Goal: Task Accomplishment & Management: Complete application form

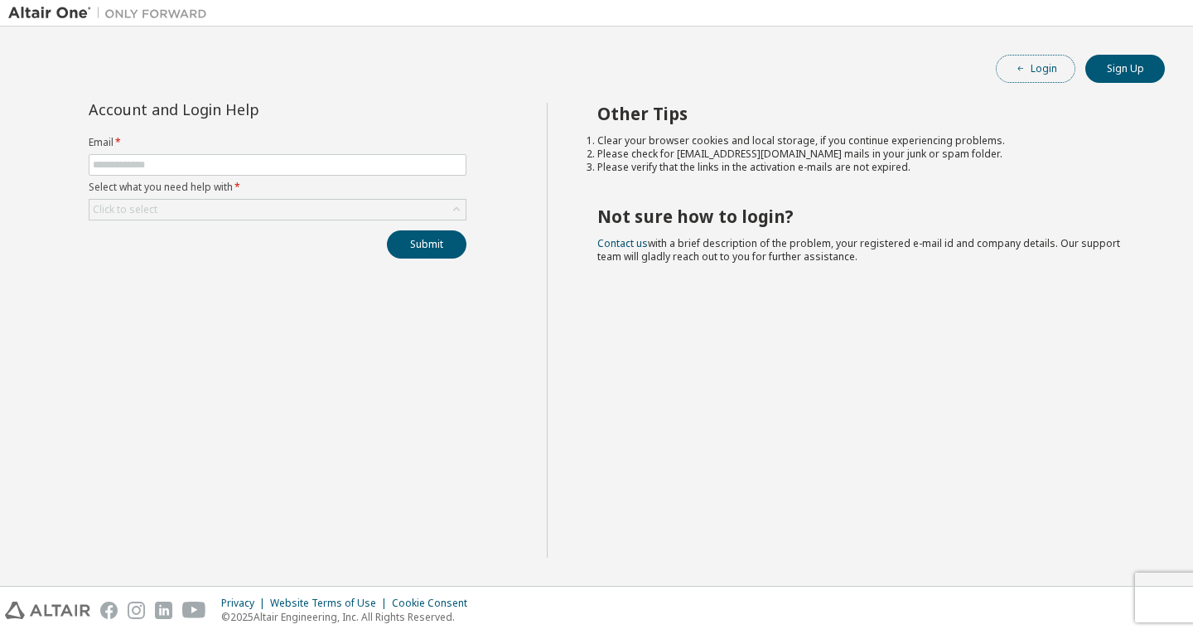
click at [1050, 65] on button "Login" at bounding box center [1036, 69] width 80 height 28
click at [1137, 59] on button "Sign Up" at bounding box center [1126, 69] width 80 height 28
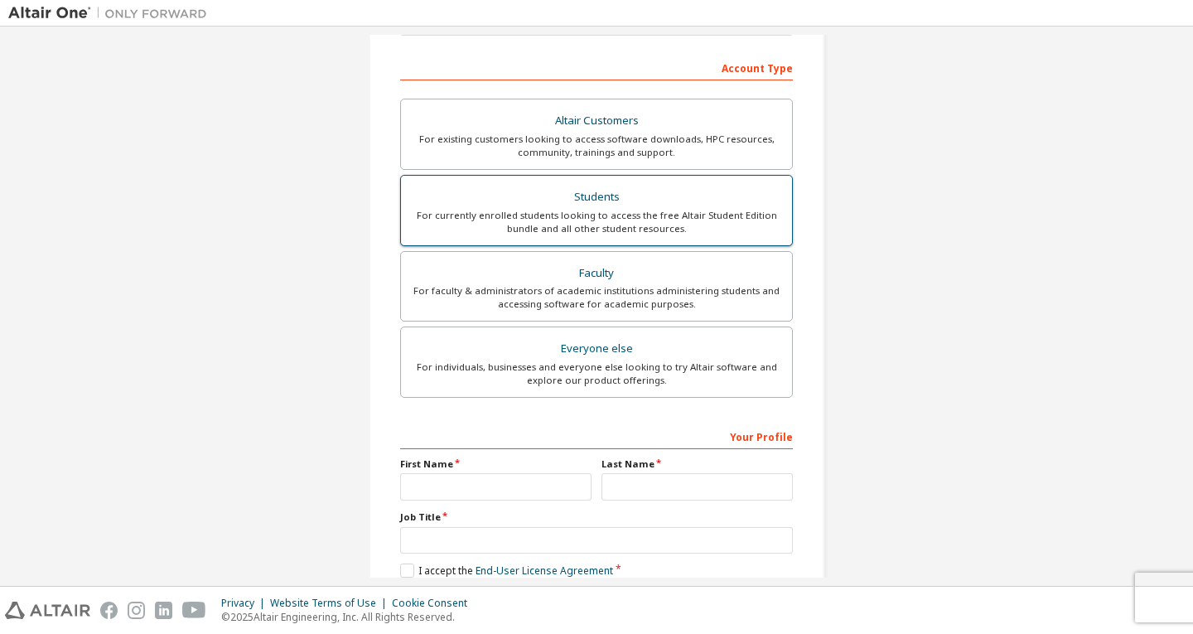
scroll to position [220, 0]
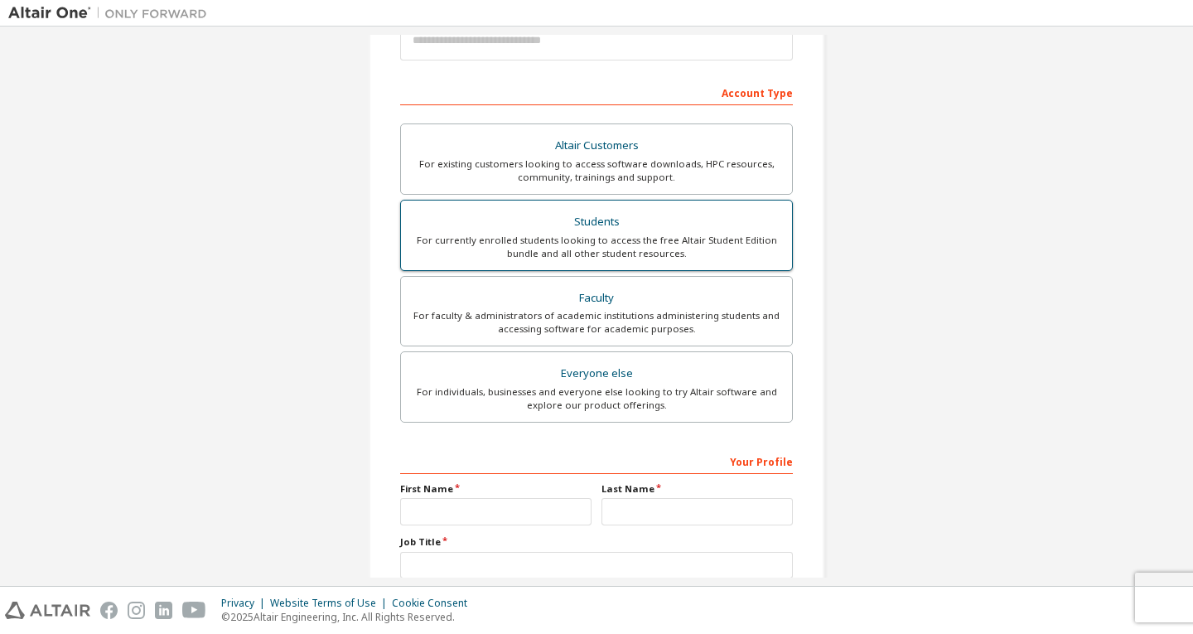
click at [618, 235] on div "For currently enrolled students looking to access the free Altair Student Editi…" at bounding box center [596, 247] width 371 height 27
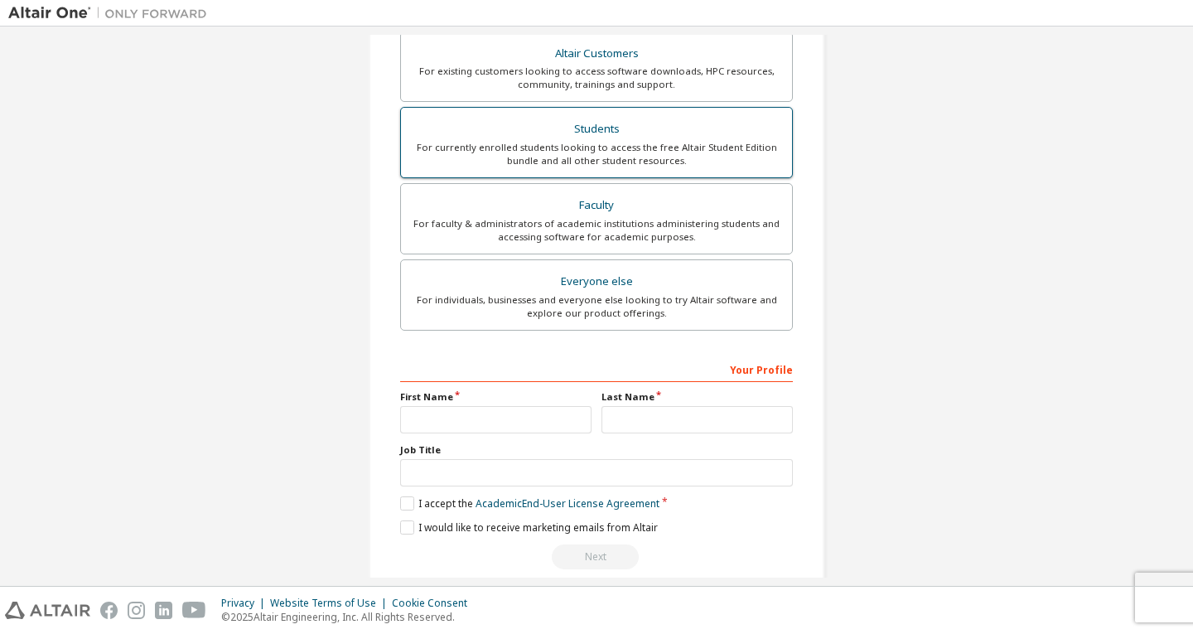
scroll to position [378, 0]
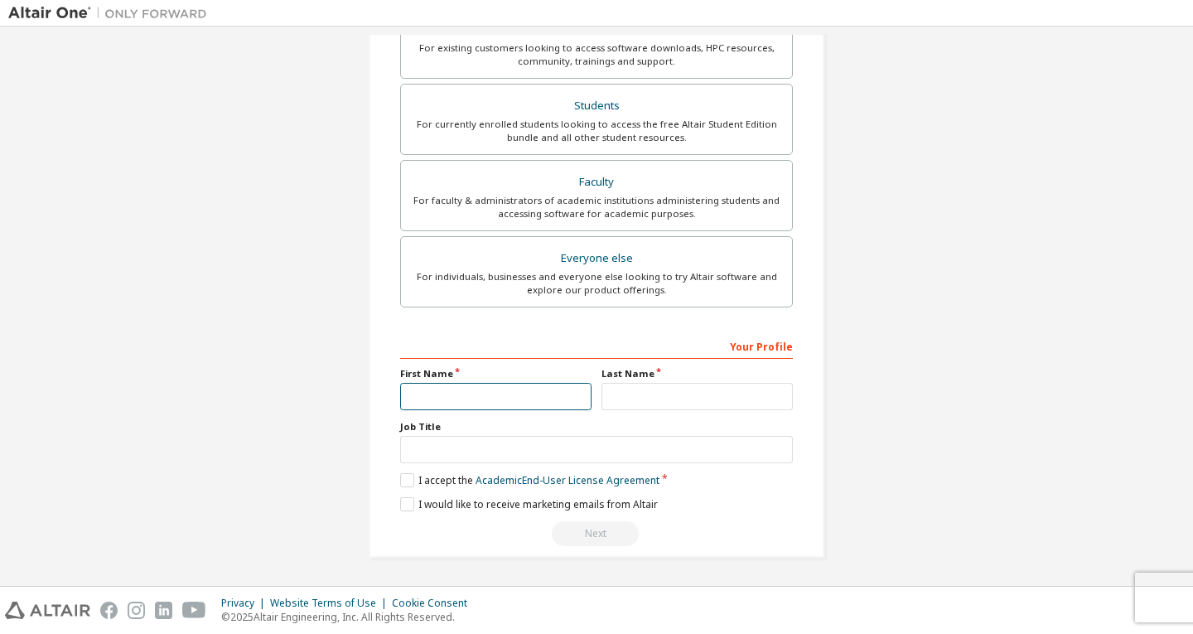
click at [460, 399] on input "text" at bounding box center [495, 396] width 191 height 27
type input "*******"
click at [647, 393] on input "text" at bounding box center [697, 396] width 191 height 27
type input "*"
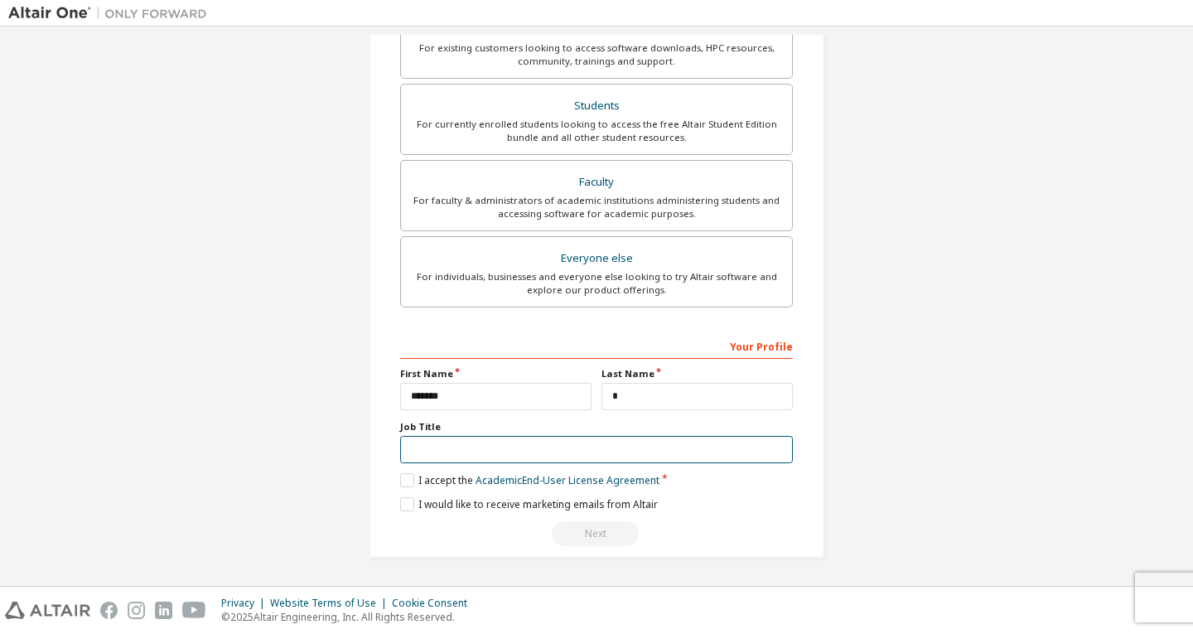
click at [500, 452] on input "text" at bounding box center [596, 449] width 393 height 27
type input "*******"
click at [410, 477] on label "I accept the Academic End-User License Agreement" at bounding box center [529, 480] width 259 height 14
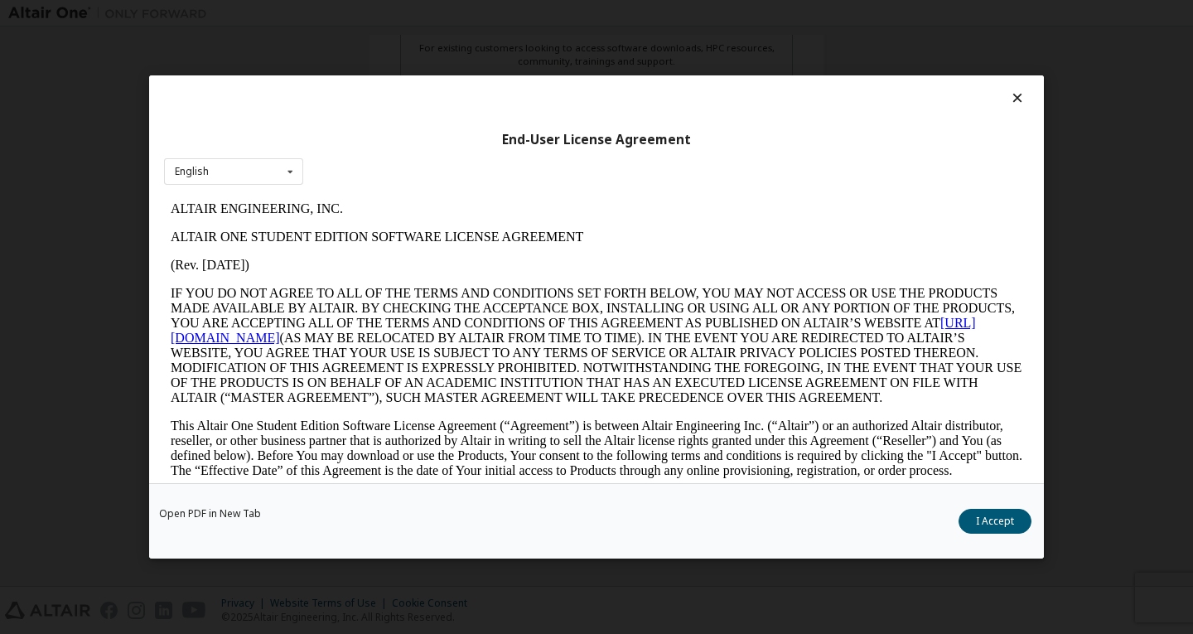
scroll to position [0, 0]
click at [1011, 516] on button "I Accept" at bounding box center [995, 521] width 73 height 25
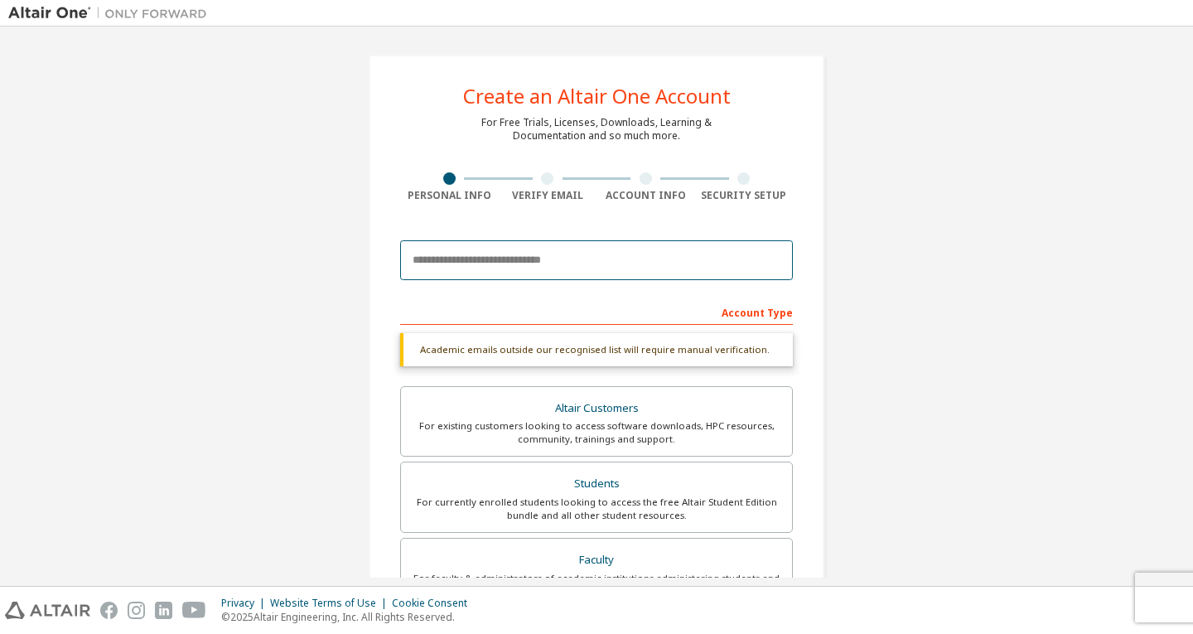
click at [538, 268] on input "email" at bounding box center [596, 260] width 393 height 40
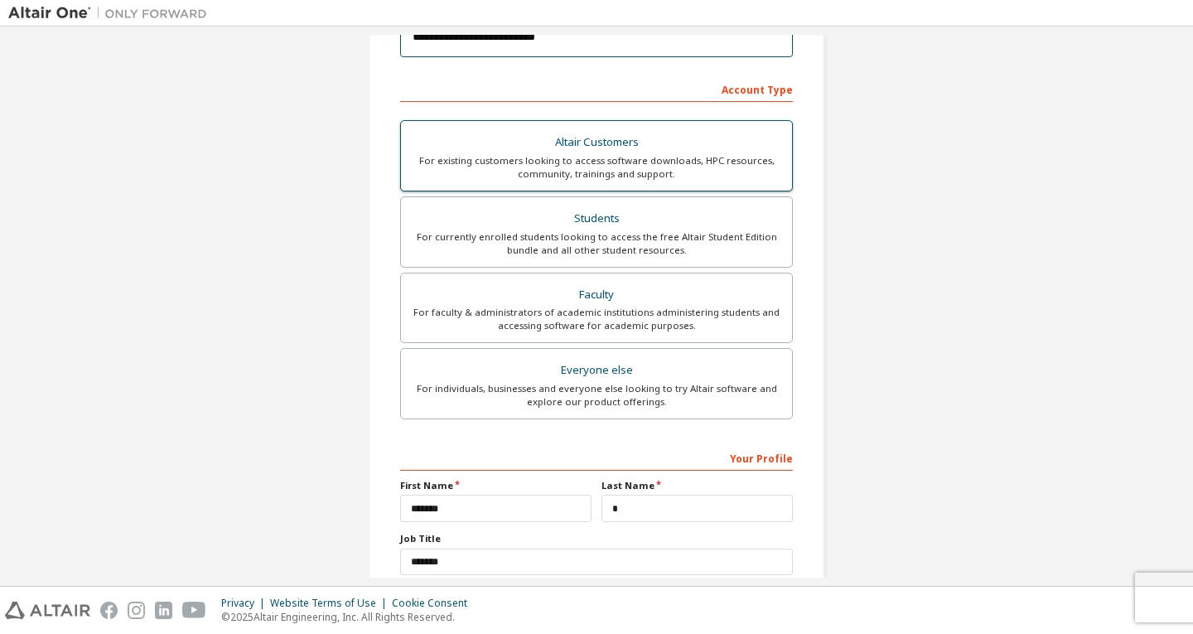
scroll to position [335, 0]
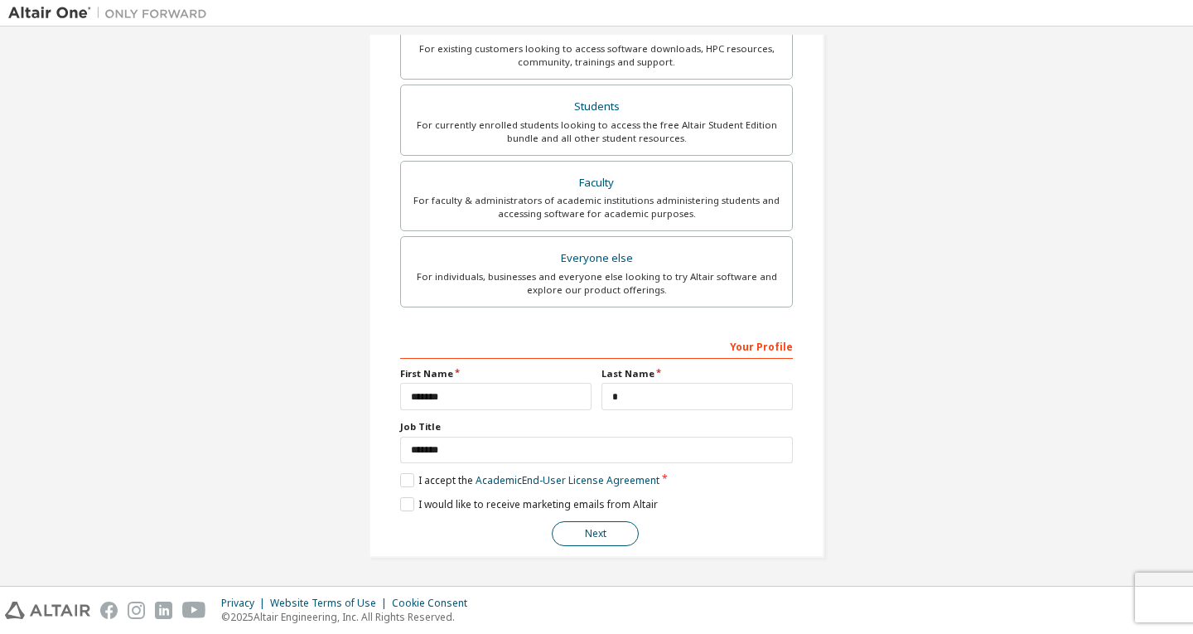
type input "**********"
click at [610, 531] on button "Next" at bounding box center [595, 533] width 87 height 25
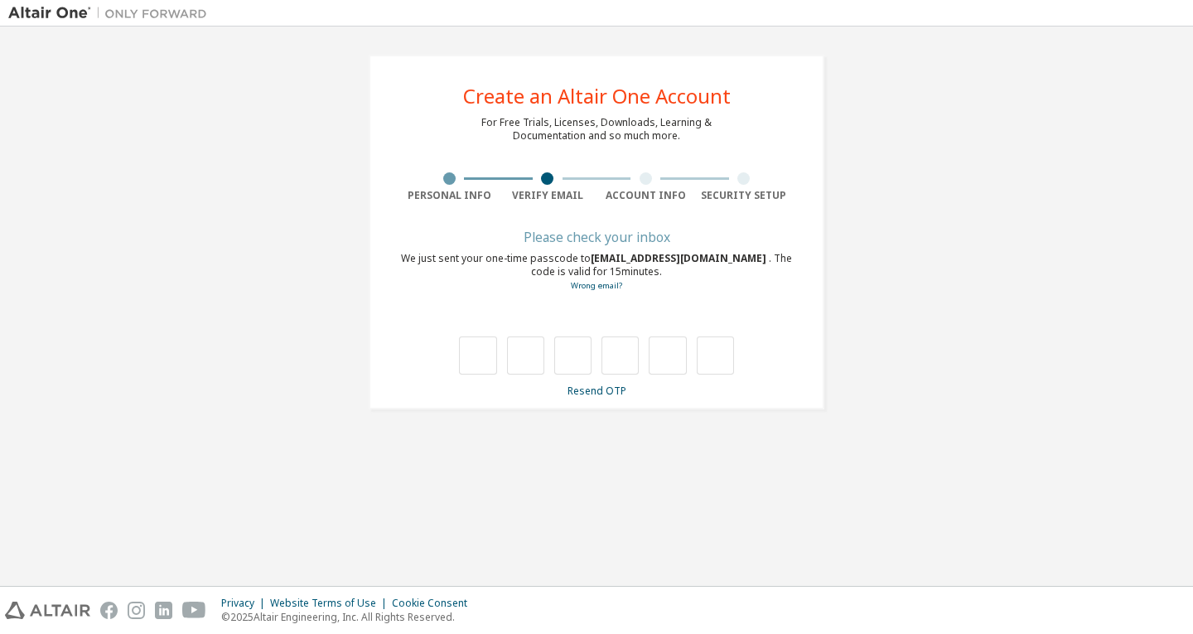
scroll to position [0, 0]
type input "*"
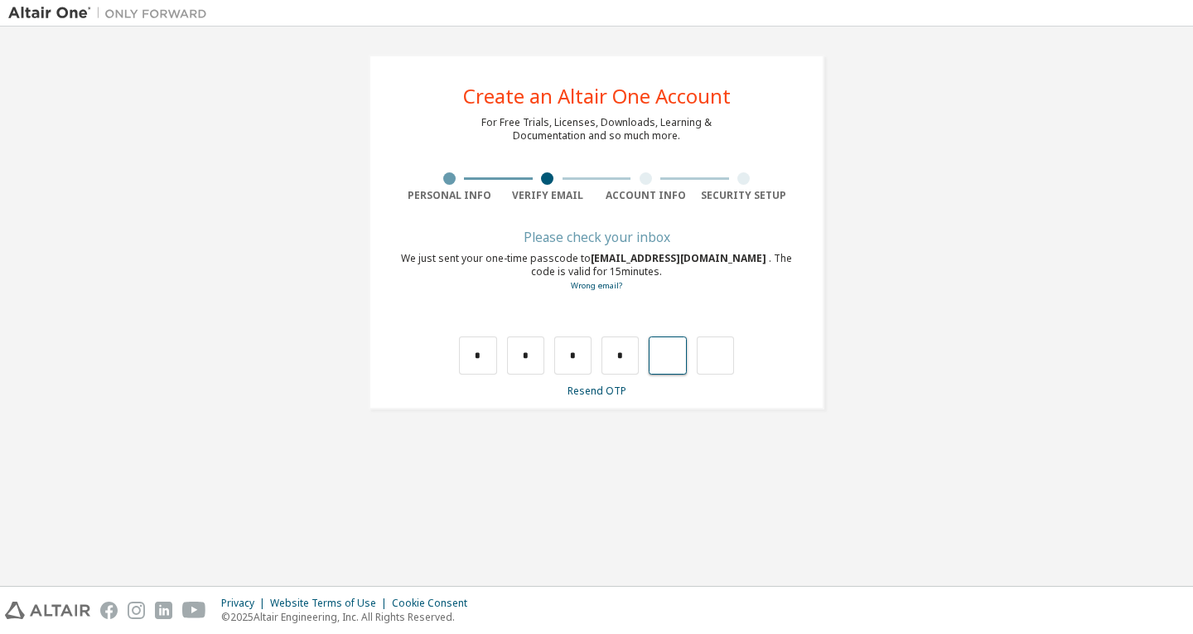
type input "*"
